Goal: Use online tool/utility

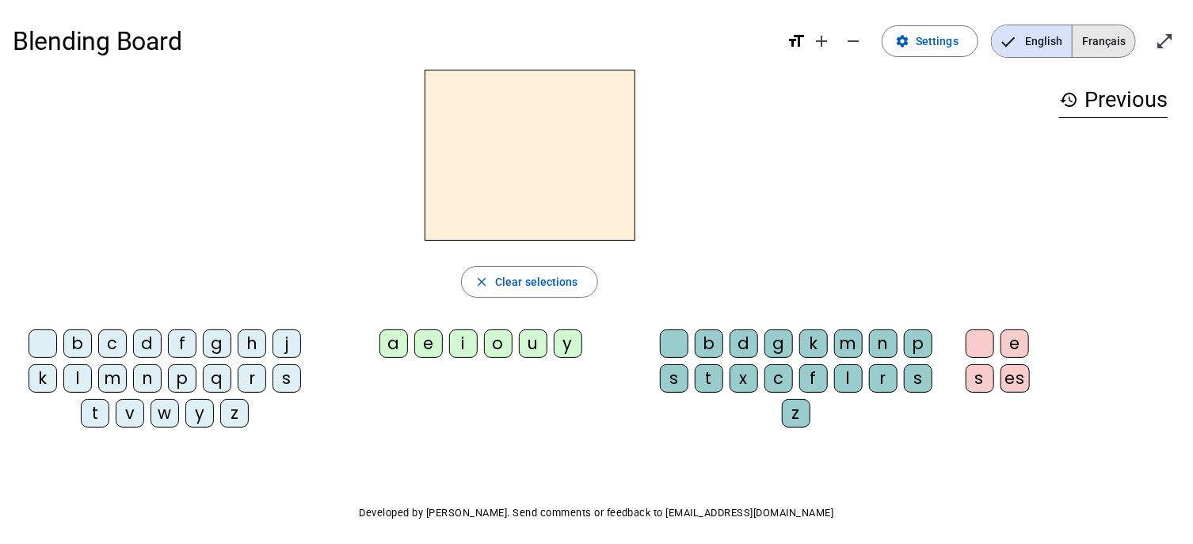
click at [1100, 44] on span "Français" at bounding box center [1103, 41] width 63 height 32
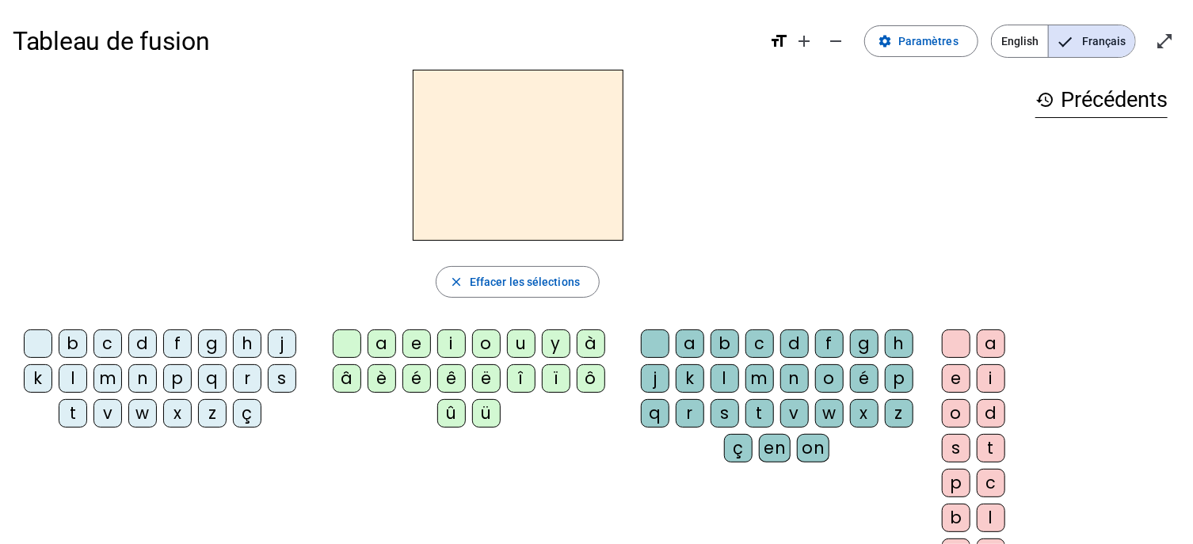
click at [172, 385] on div "p" at bounding box center [177, 378] width 29 height 29
click at [519, 341] on div "u" at bounding box center [521, 343] width 29 height 29
click at [685, 413] on div "r" at bounding box center [689, 413] width 29 height 29
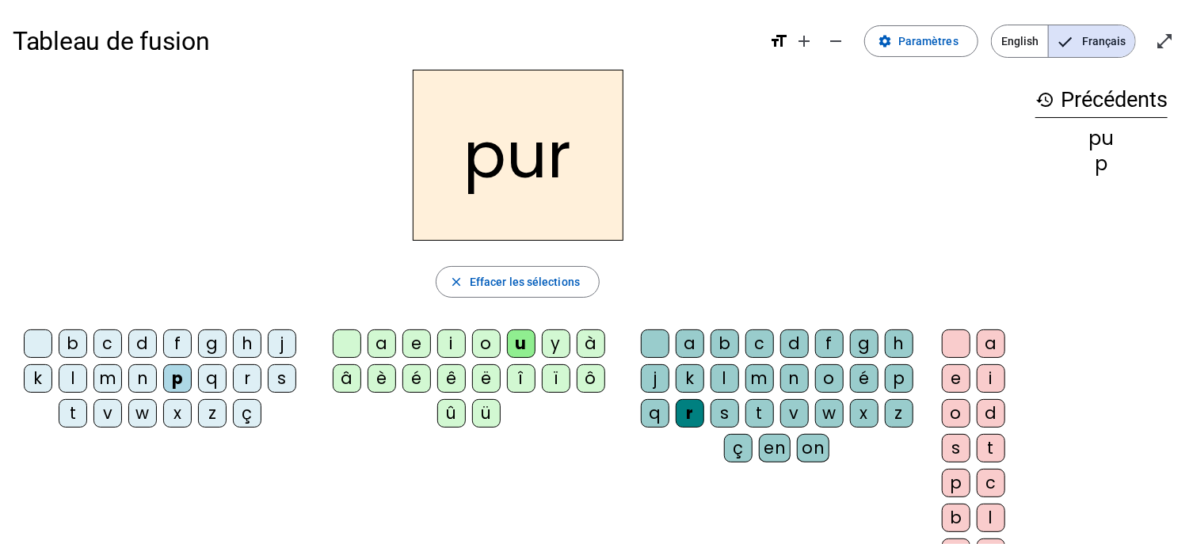
click at [116, 379] on div "m" at bounding box center [107, 378] width 29 height 29
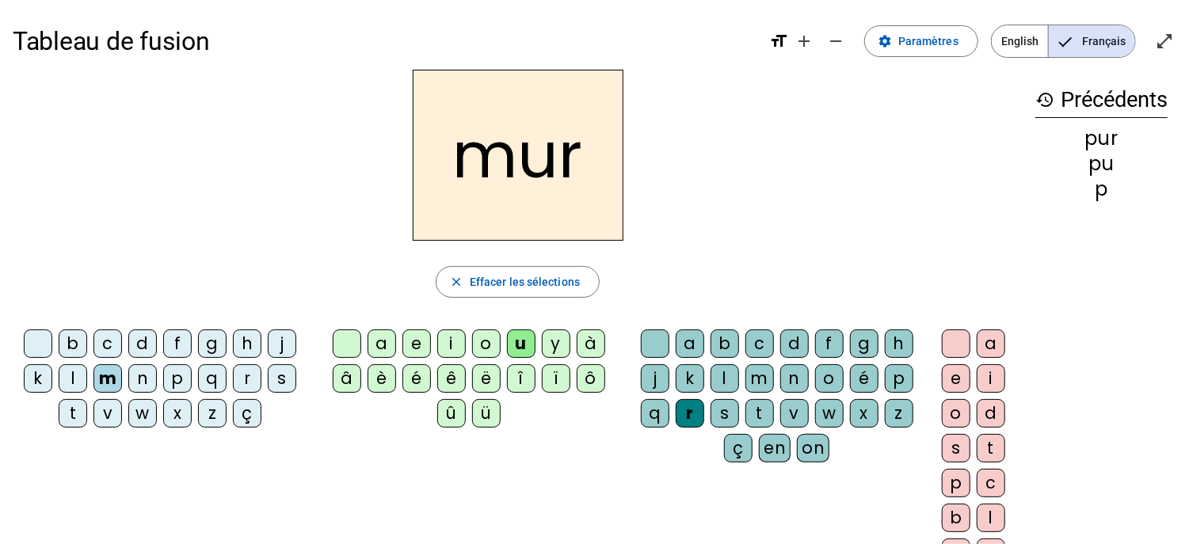
click at [137, 345] on div "d" at bounding box center [142, 343] width 29 height 29
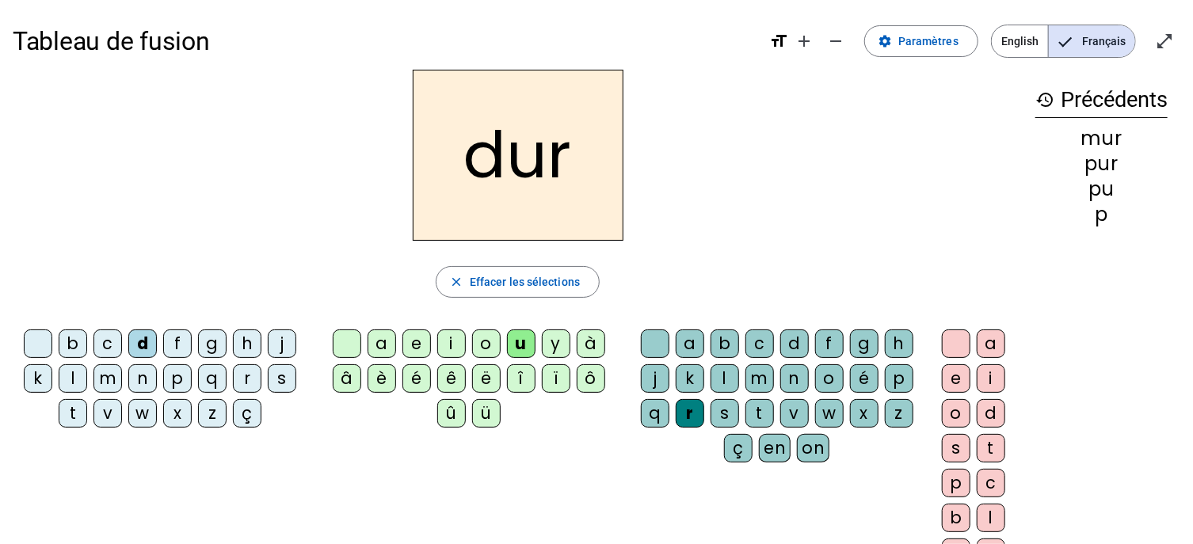
click at [686, 417] on div "r" at bounding box center [689, 413] width 29 height 29
click at [551, 261] on div "dur close Effacer les sélections b c d f g h j k l m n p q r s t v w x z ç a e …" at bounding box center [518, 325] width 1010 height 510
click at [545, 280] on span "Effacer les sélections" at bounding box center [525, 281] width 110 height 19
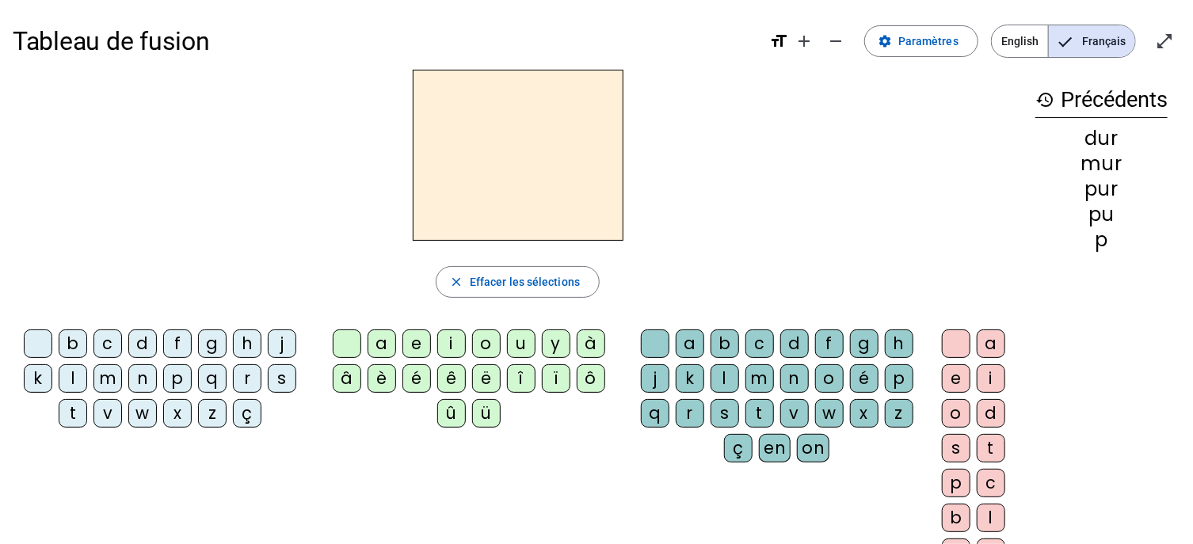
click at [139, 351] on div "d" at bounding box center [142, 343] width 29 height 29
click at [524, 344] on div "u" at bounding box center [521, 343] width 29 height 29
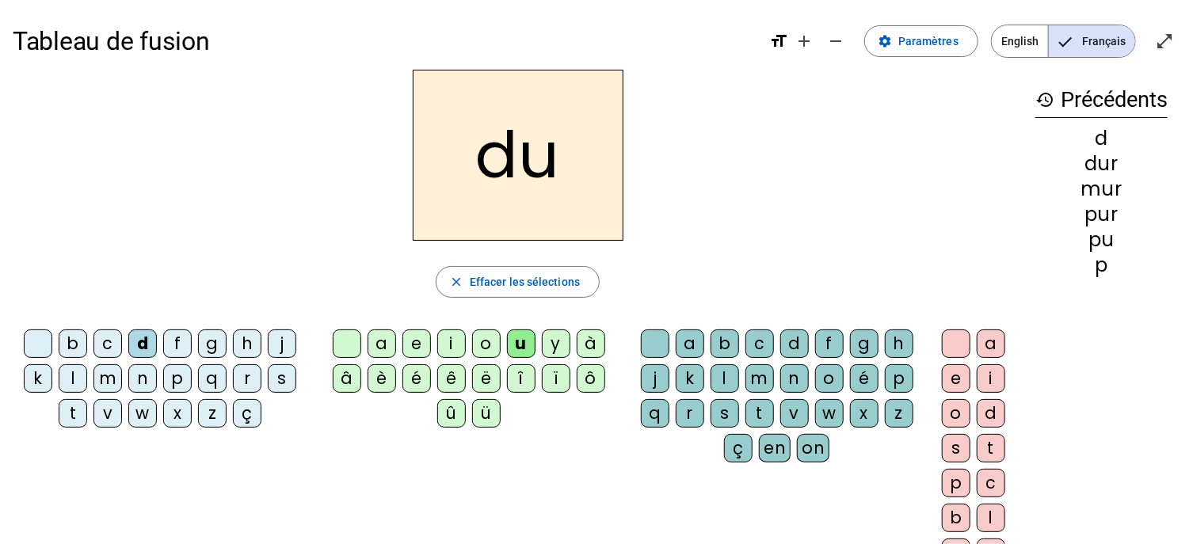
click at [74, 349] on div "b" at bounding box center [73, 343] width 29 height 29
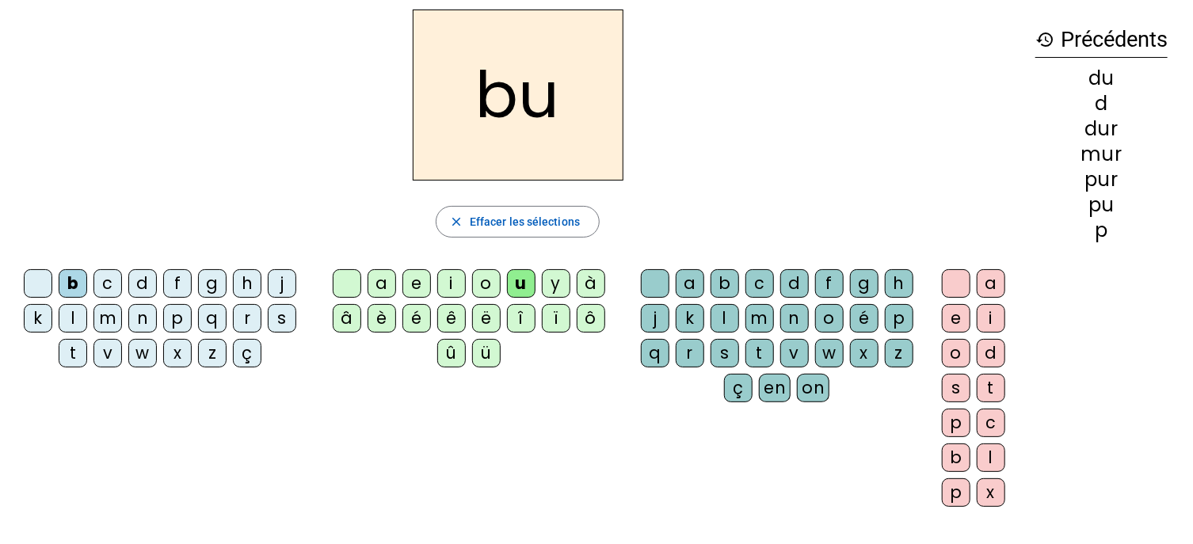
scroll to position [67, 0]
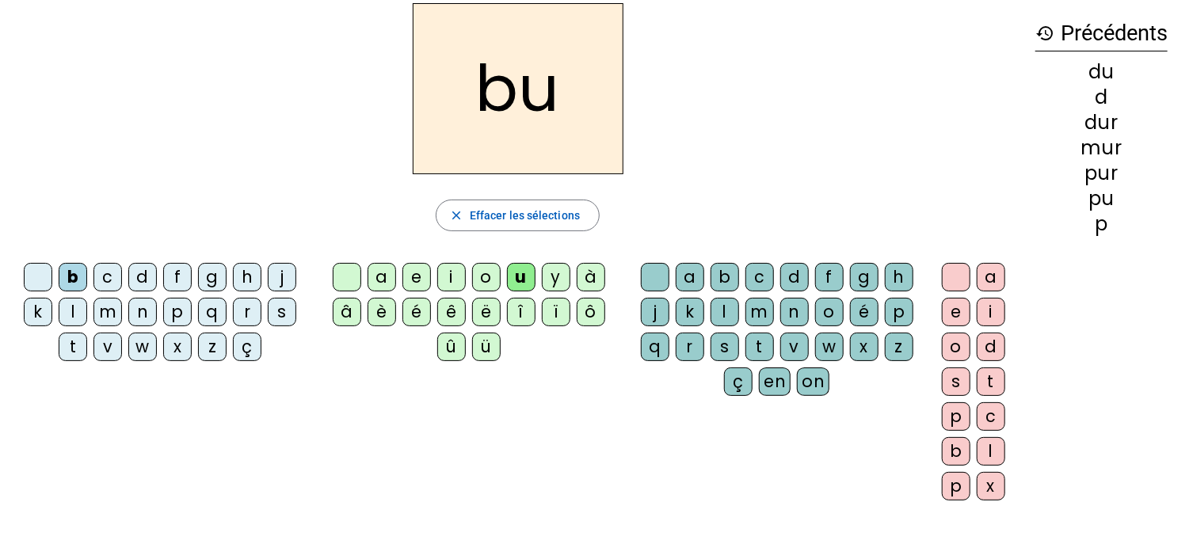
click at [112, 276] on div "c" at bounding box center [107, 277] width 29 height 29
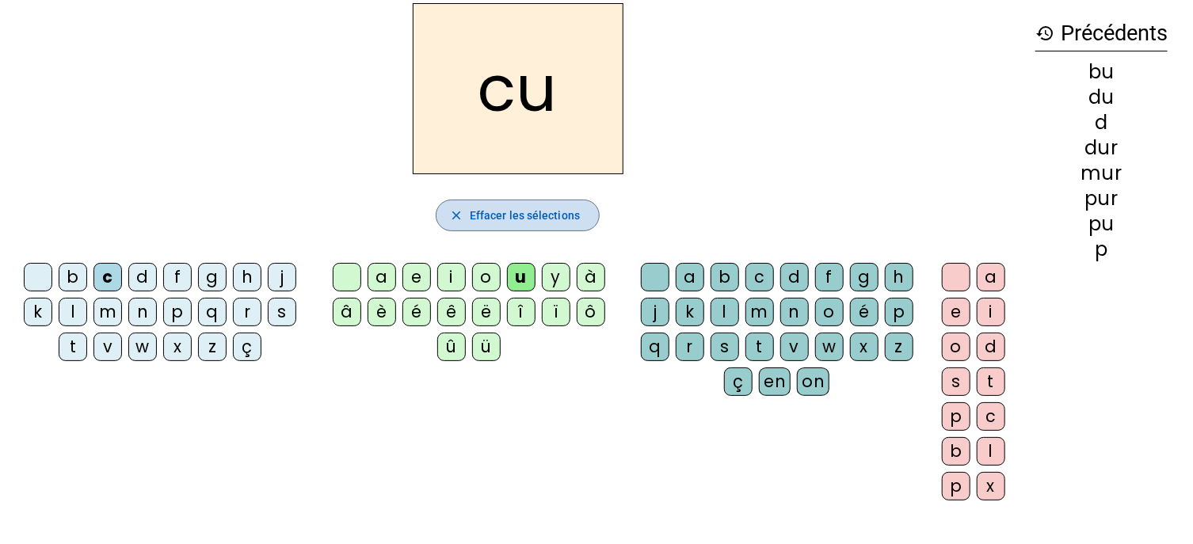
click at [516, 204] on span "button" at bounding box center [517, 215] width 162 height 38
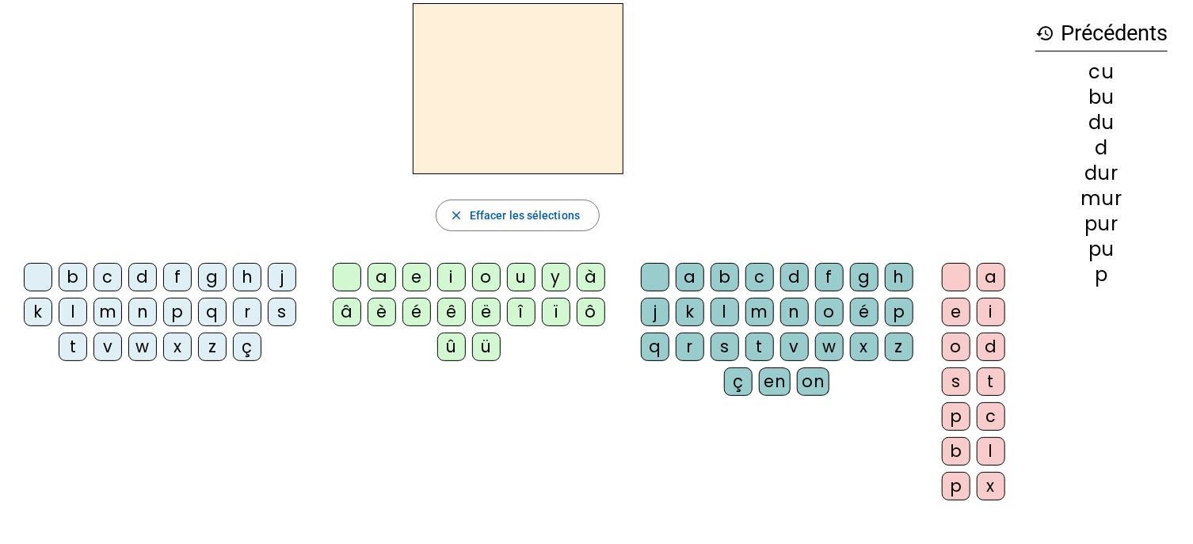
click at [112, 277] on div "c" at bounding box center [107, 277] width 29 height 29
click at [238, 275] on div "h" at bounding box center [247, 277] width 29 height 29
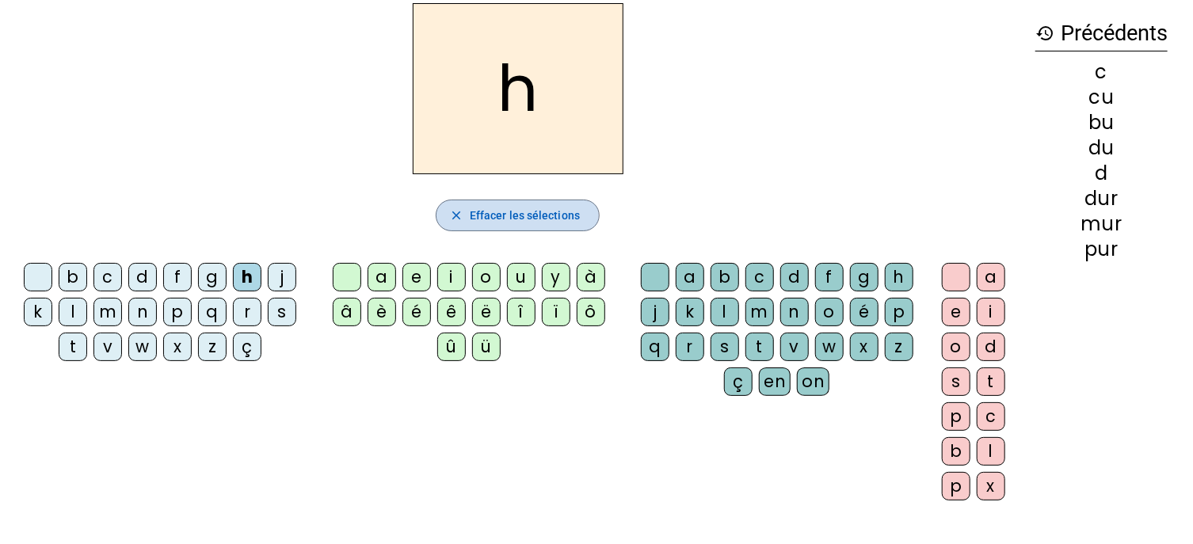
click at [499, 215] on span "Effacer les sélections" at bounding box center [525, 215] width 110 height 19
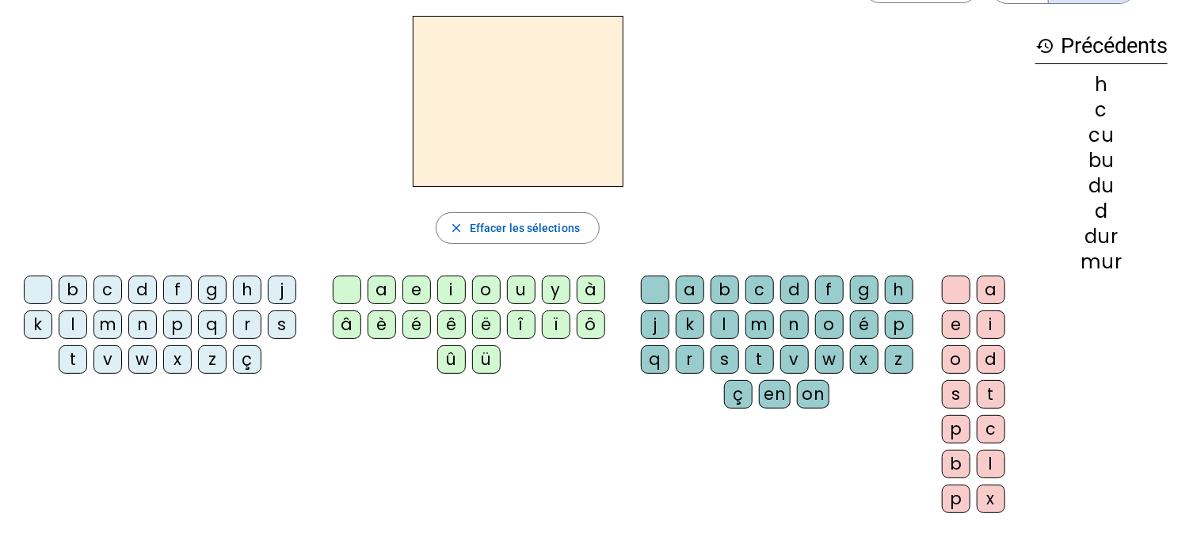
scroll to position [0, 0]
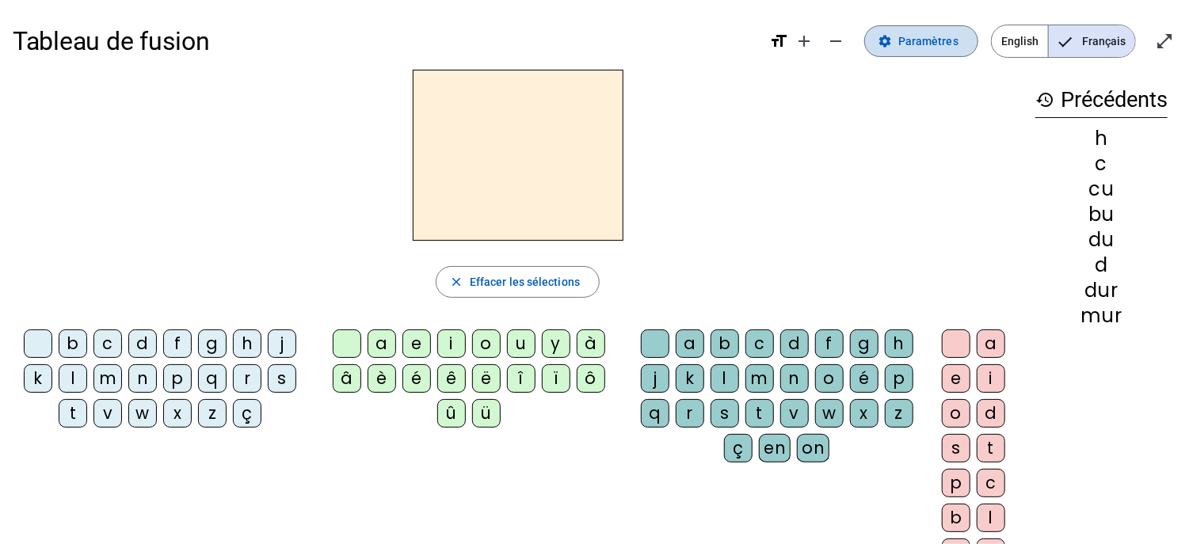
click at [900, 47] on span at bounding box center [921, 41] width 112 height 38
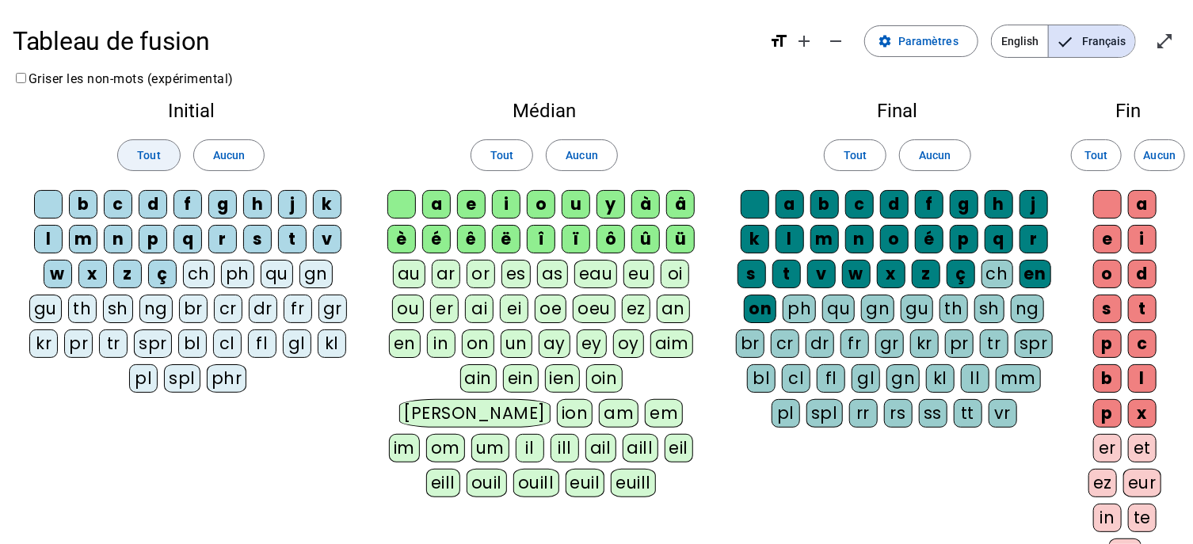
click at [152, 156] on span "Tout" at bounding box center [148, 155] width 23 height 19
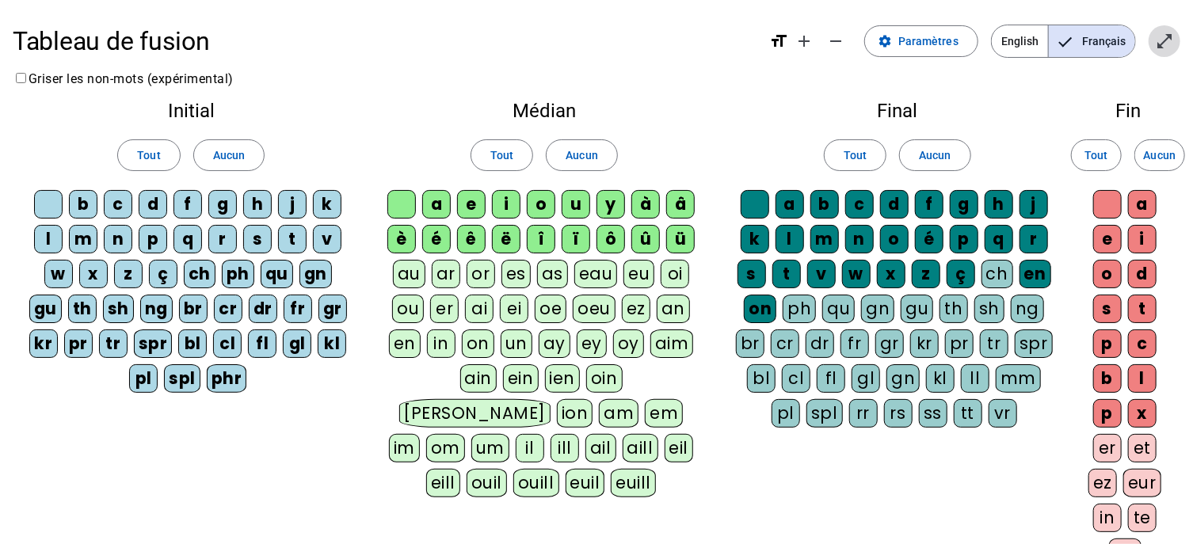
click at [1151, 48] on span "Entrer en plein écran" at bounding box center [1164, 41] width 38 height 38
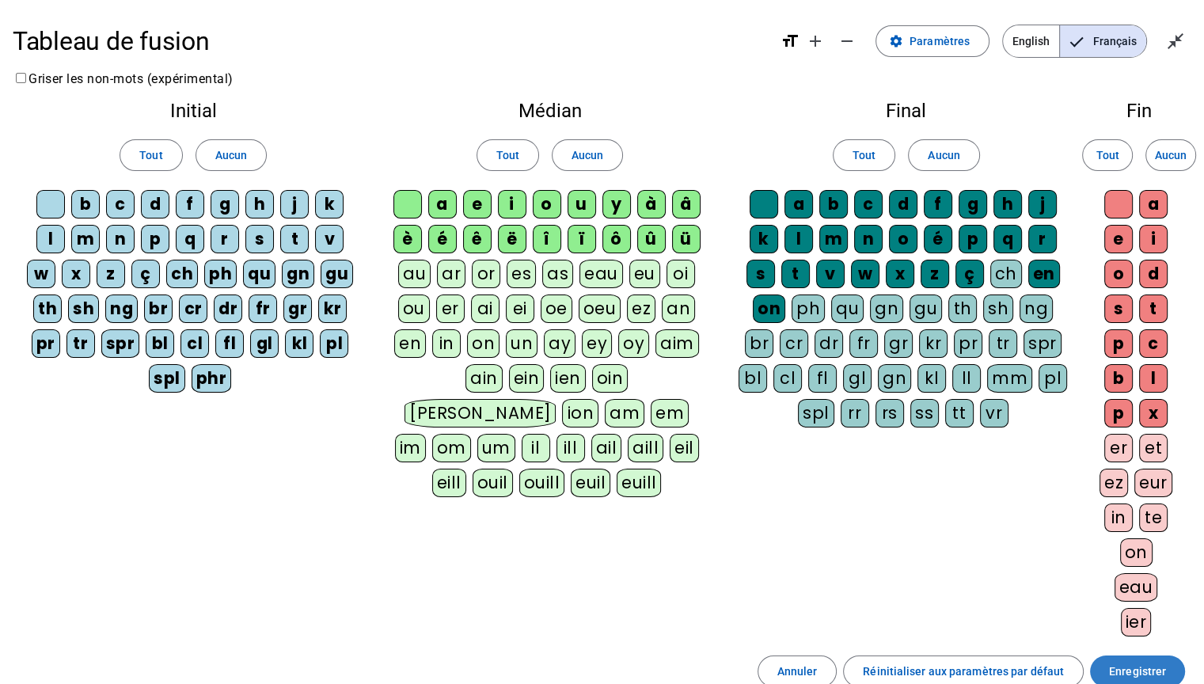
click at [1112, 543] on span "Enregistrer" at bounding box center [1137, 671] width 57 height 19
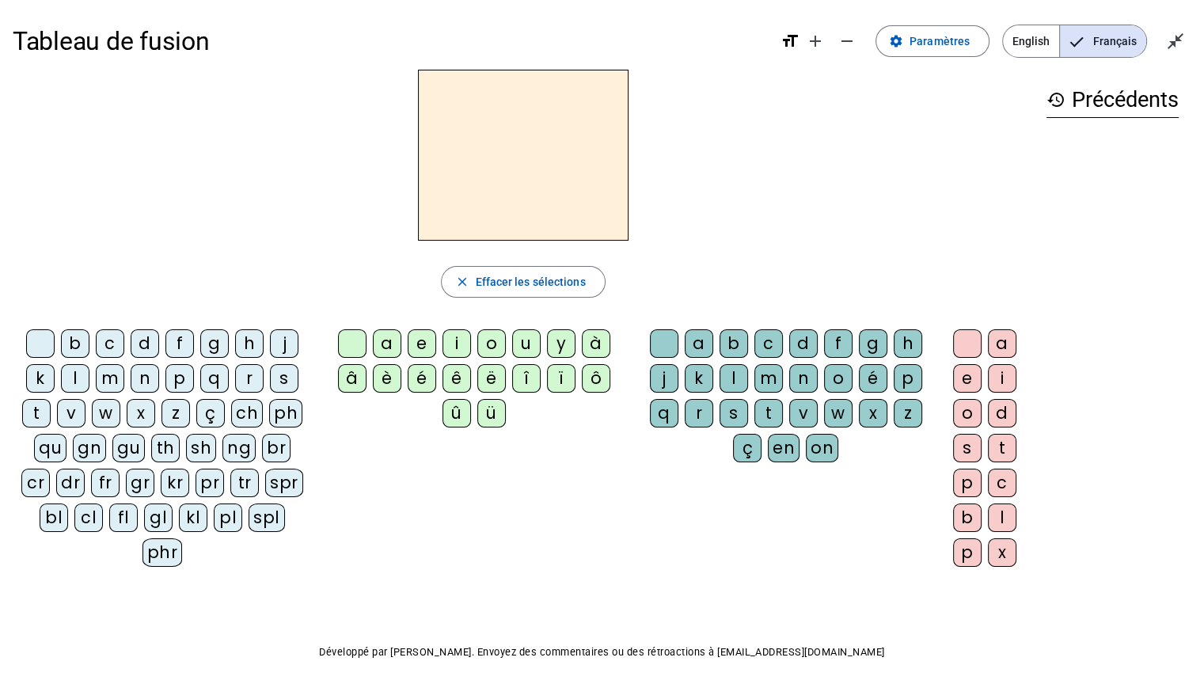
click at [242, 414] on div "ch" at bounding box center [247, 413] width 32 height 29
click at [1180, 49] on mat-icon "close_fullscreen" at bounding box center [1175, 41] width 19 height 19
